Goal: Information Seeking & Learning: Check status

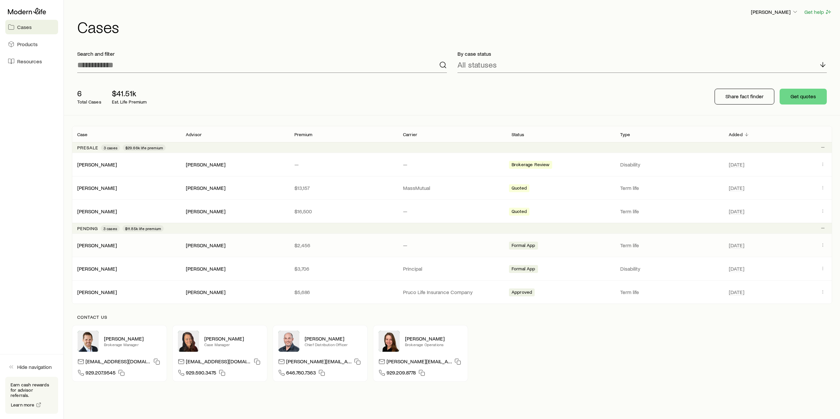
click at [135, 247] on div "[PERSON_NAME]" at bounding box center [126, 245] width 109 height 7
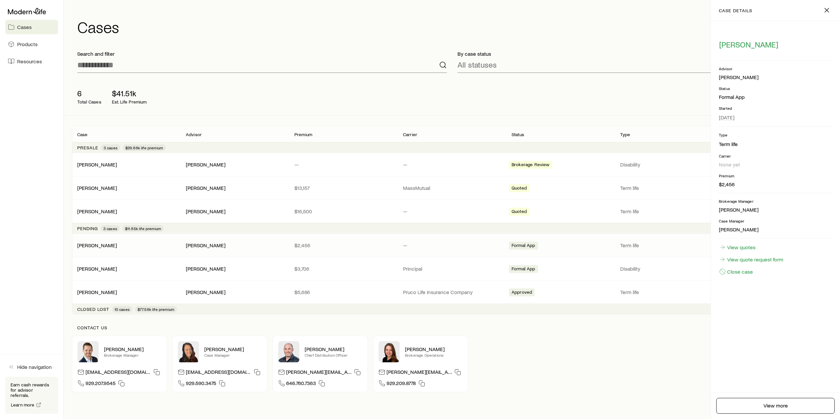
click at [782, 417] on footer "View more" at bounding box center [775, 406] width 129 height 27
click at [783, 410] on link "View more" at bounding box center [775, 406] width 118 height 16
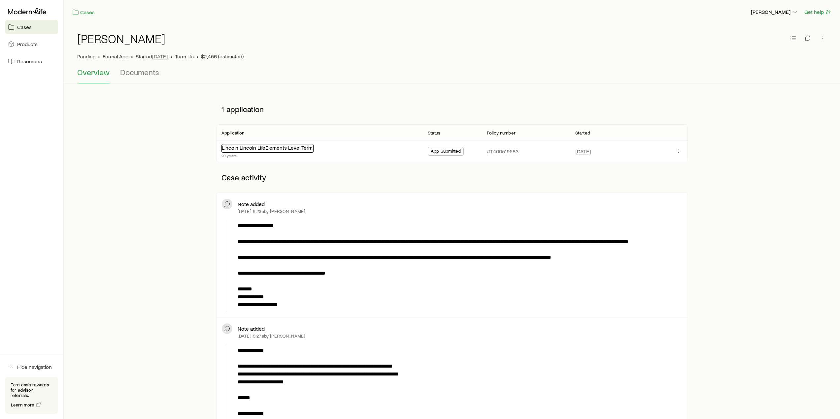
click at [265, 148] on link "Lincoln Lincoln LifeElements Level Term" at bounding box center [267, 148] width 91 height 6
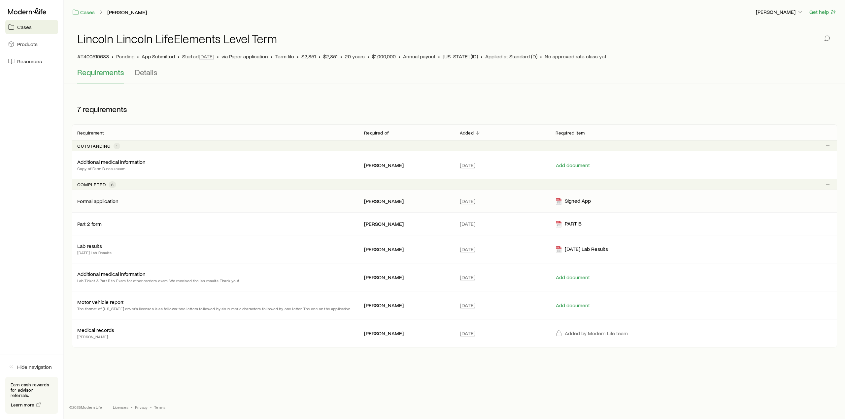
click at [112, 201] on p "Formal application" at bounding box center [97, 201] width 41 height 7
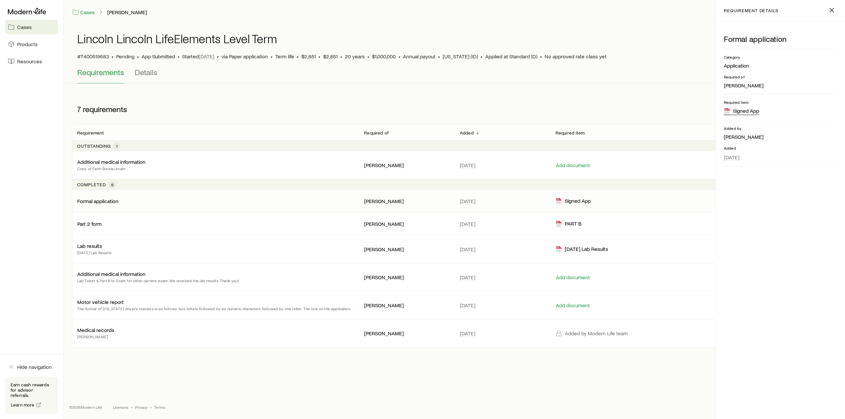
click at [749, 109] on div "Signed App" at bounding box center [741, 112] width 35 height 8
